Goal: Information Seeking & Learning: Learn about a topic

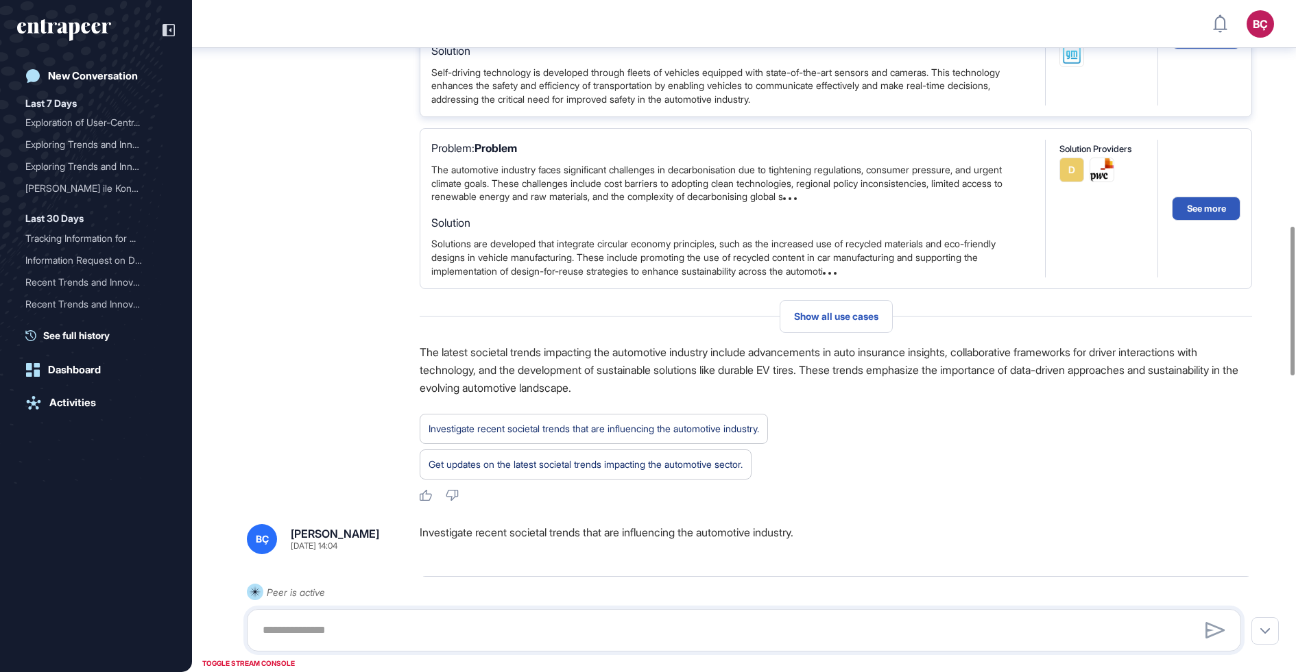
scroll to position [1062, 0]
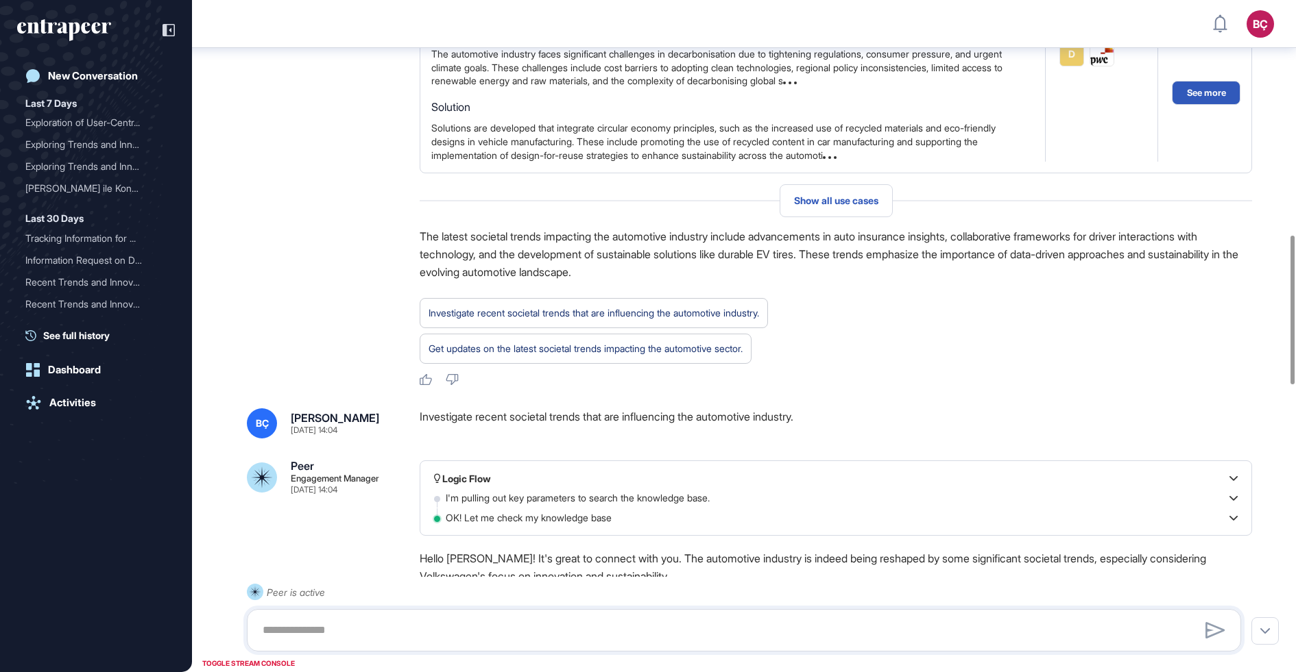
click at [786, 413] on div "Investigate recent societal trends that are influencing the automotive industry." at bounding box center [836, 424] width 832 height 30
copy div "Investigate recent societal trends that are influencing the automotive industry."
click at [498, 423] on div "Investigate recent societal trends that are influencing the automotive industry." at bounding box center [836, 424] width 832 height 30
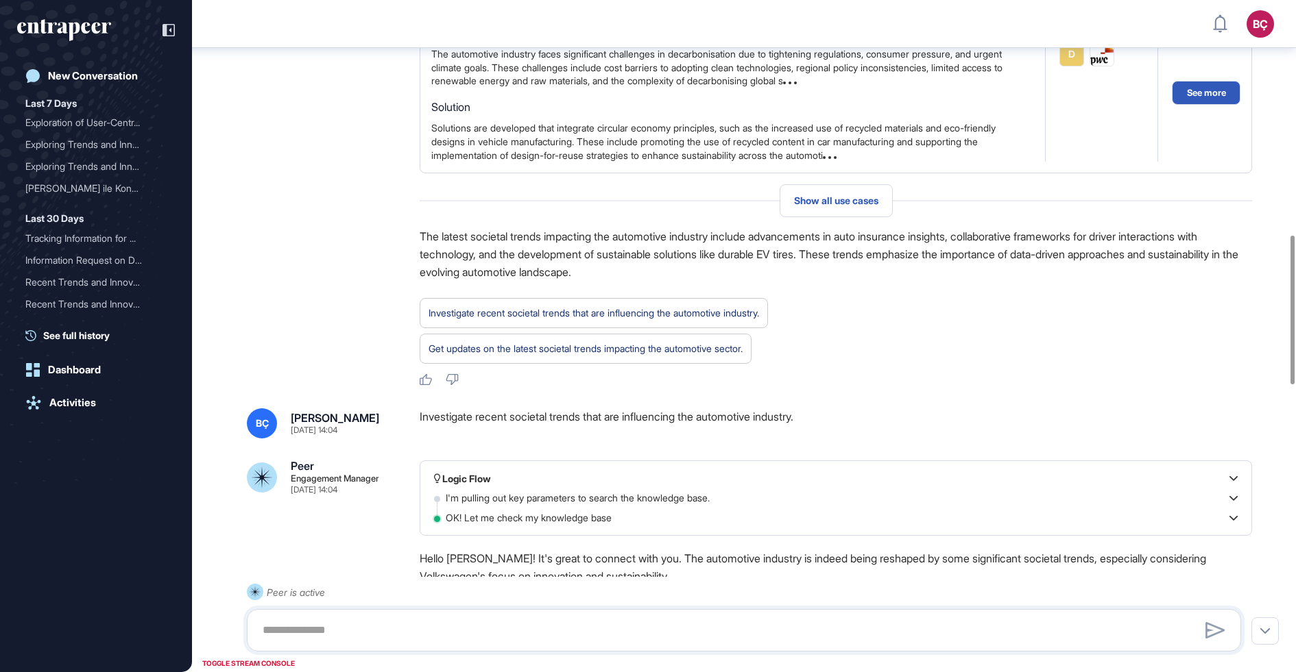
click at [604, 417] on div "Investigate recent societal trends that are influencing the automotive industry." at bounding box center [836, 424] width 832 height 30
copy div "Investigate recent societal trends that are influencing the automotive industry."
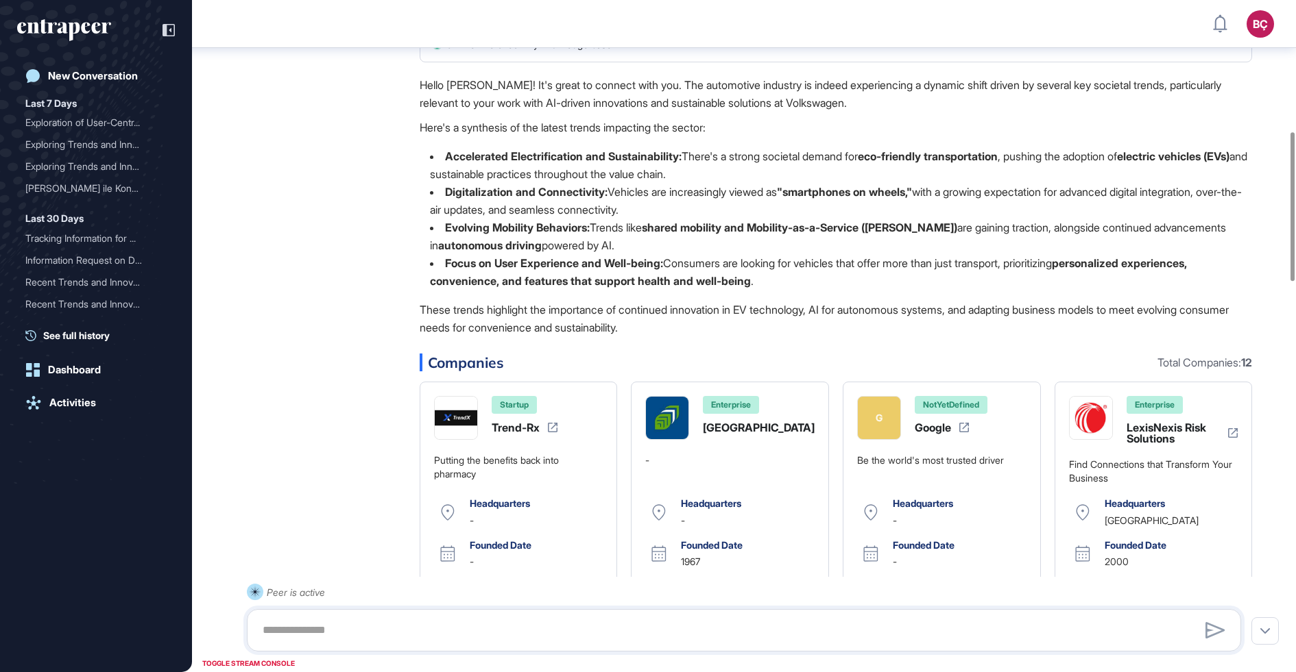
scroll to position [0, 0]
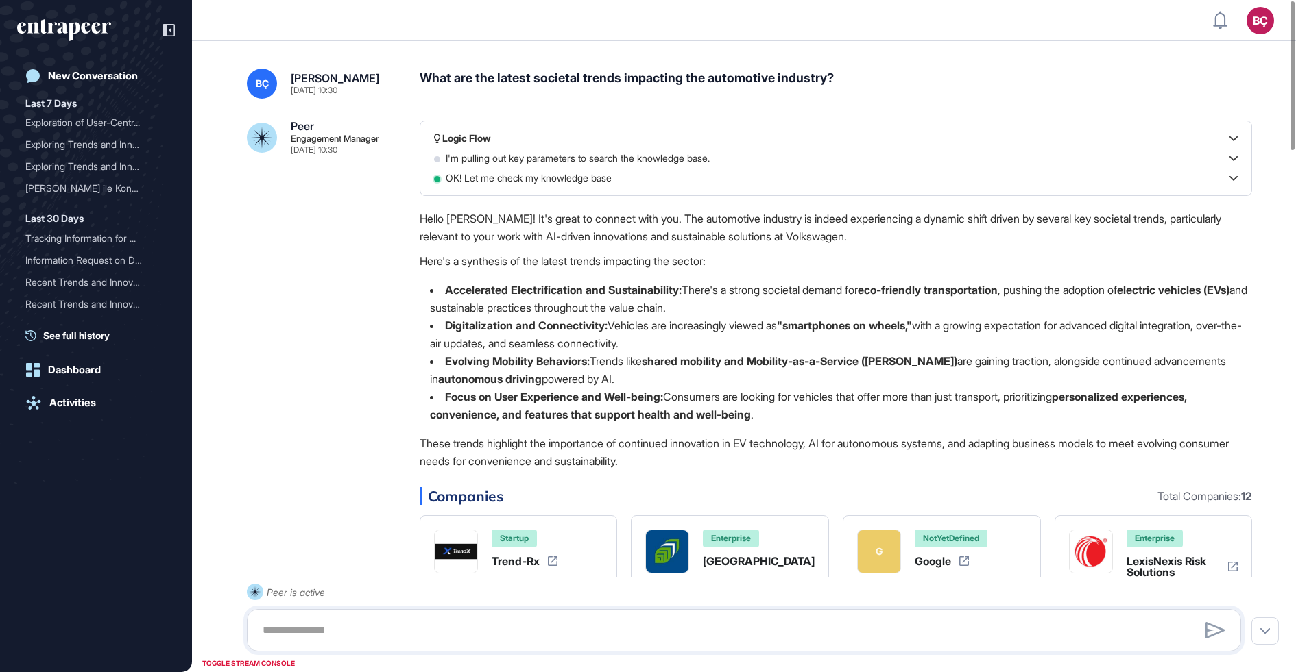
click at [540, 81] on div "What are the latest societal trends impacting the automotive industry?" at bounding box center [836, 84] width 832 height 30
copy div "What are the latest societal trends impacting the automotive industry?"
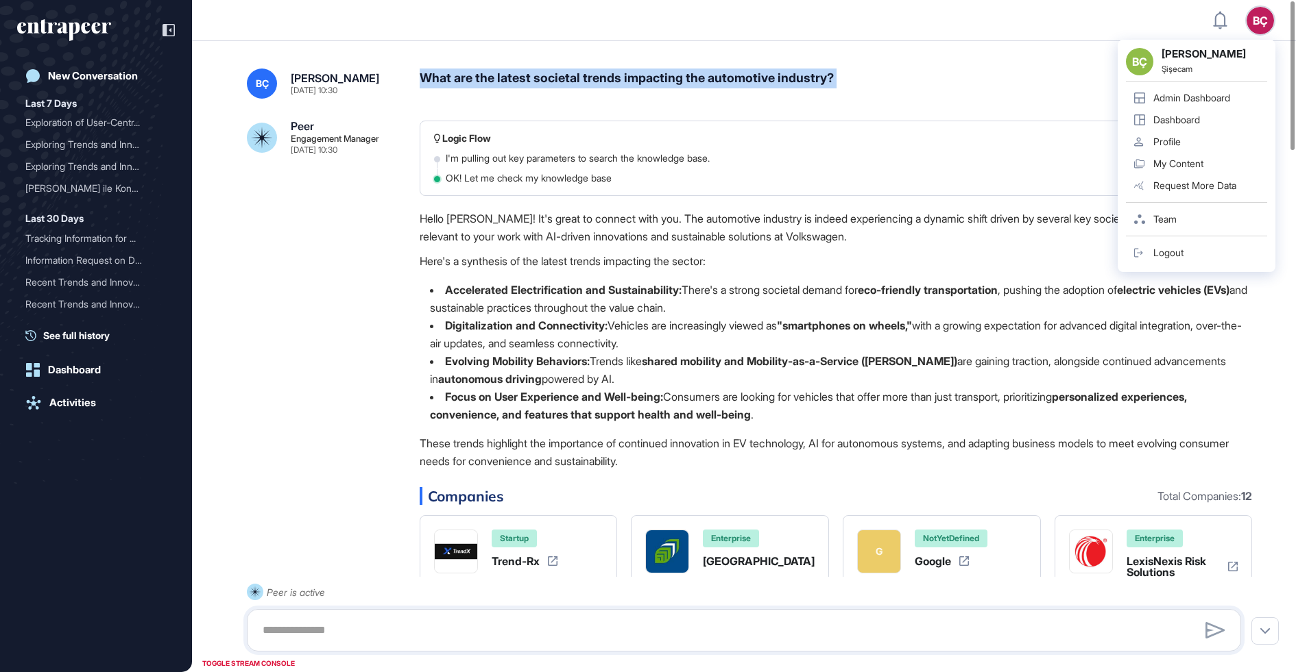
click at [1174, 267] on div "BÇ Beril Çiftci Şişecam Admin Dashboard Dashboard Profile My Content Request Mo…" at bounding box center [1196, 156] width 158 height 232
click at [1174, 260] on link "Logout" at bounding box center [1196, 253] width 141 height 22
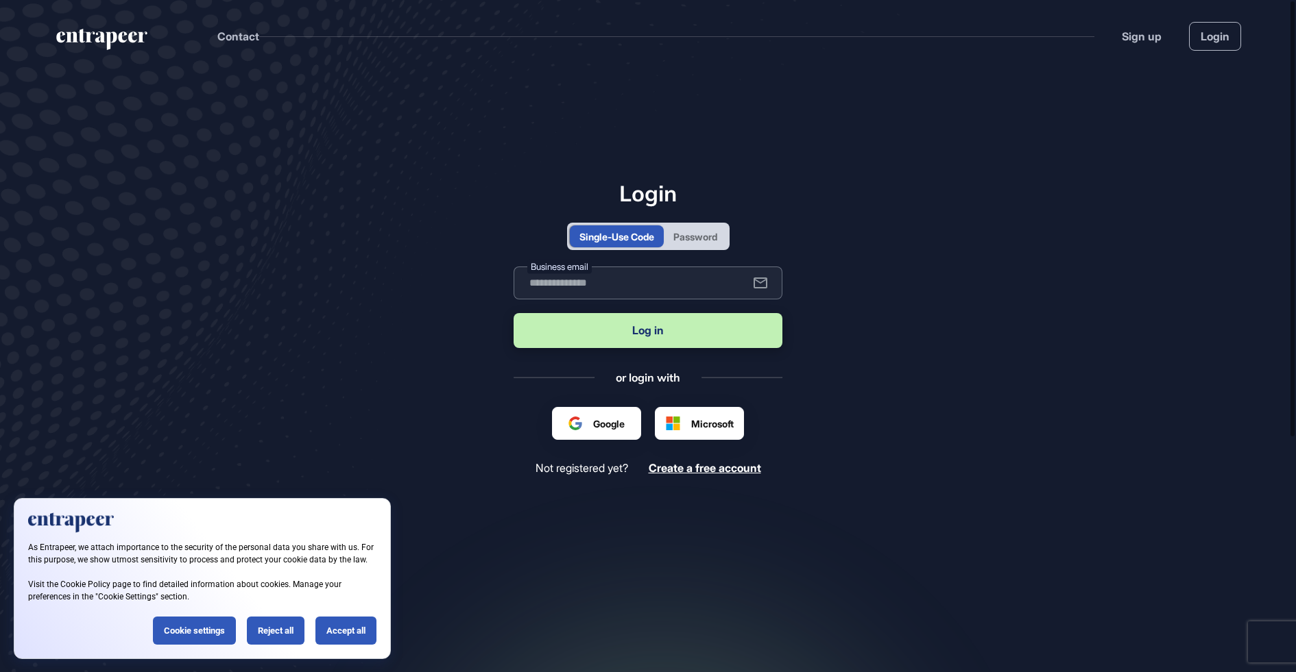
click at [627, 282] on input "text" at bounding box center [647, 283] width 269 height 33
type input "**********"
click at [513, 313] on button "Log in" at bounding box center [647, 330] width 269 height 35
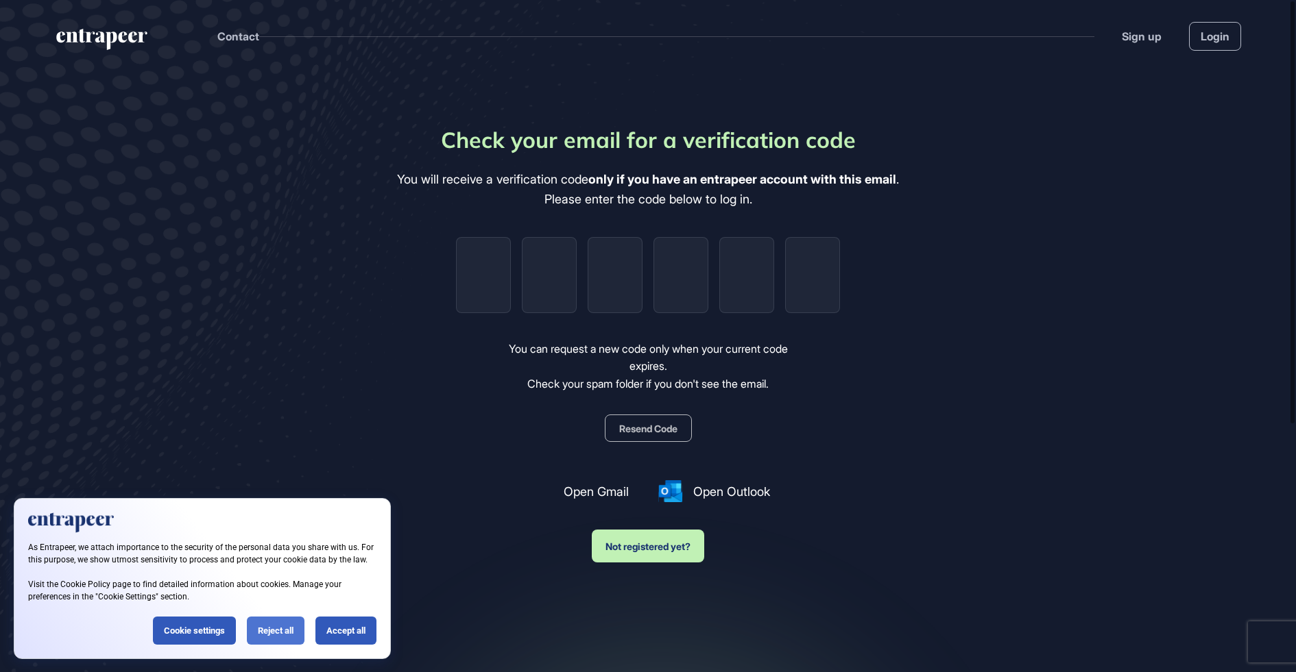
click at [271, 635] on div "Reject all" at bounding box center [276, 631] width 58 height 28
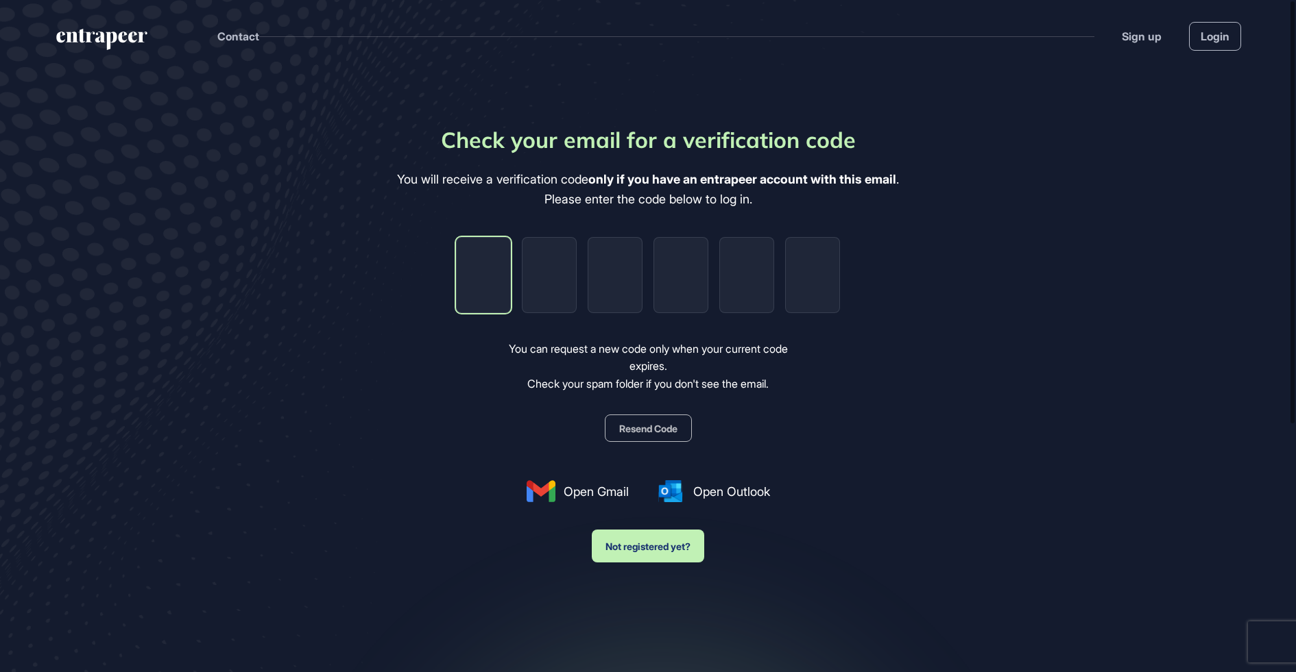
click at [475, 263] on input "tel" at bounding box center [483, 275] width 55 height 76
paste input "*"
type input "*"
